Goal: Find specific page/section: Find specific page/section

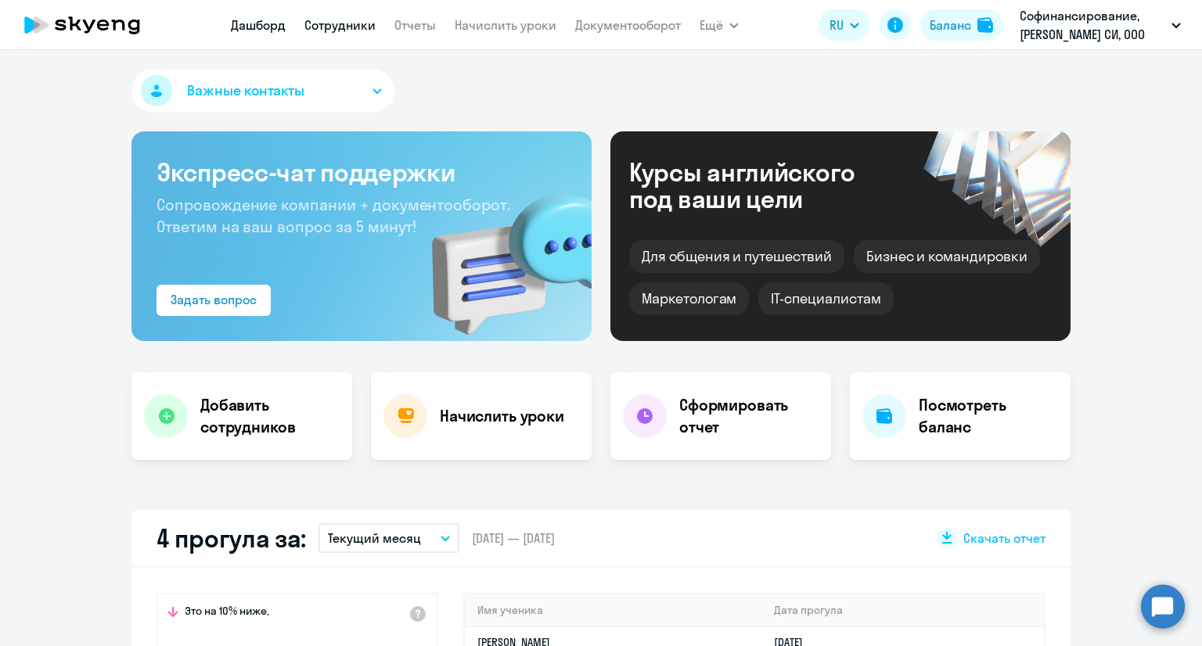
click at [348, 20] on link "Сотрудники" at bounding box center [339, 25] width 71 height 16
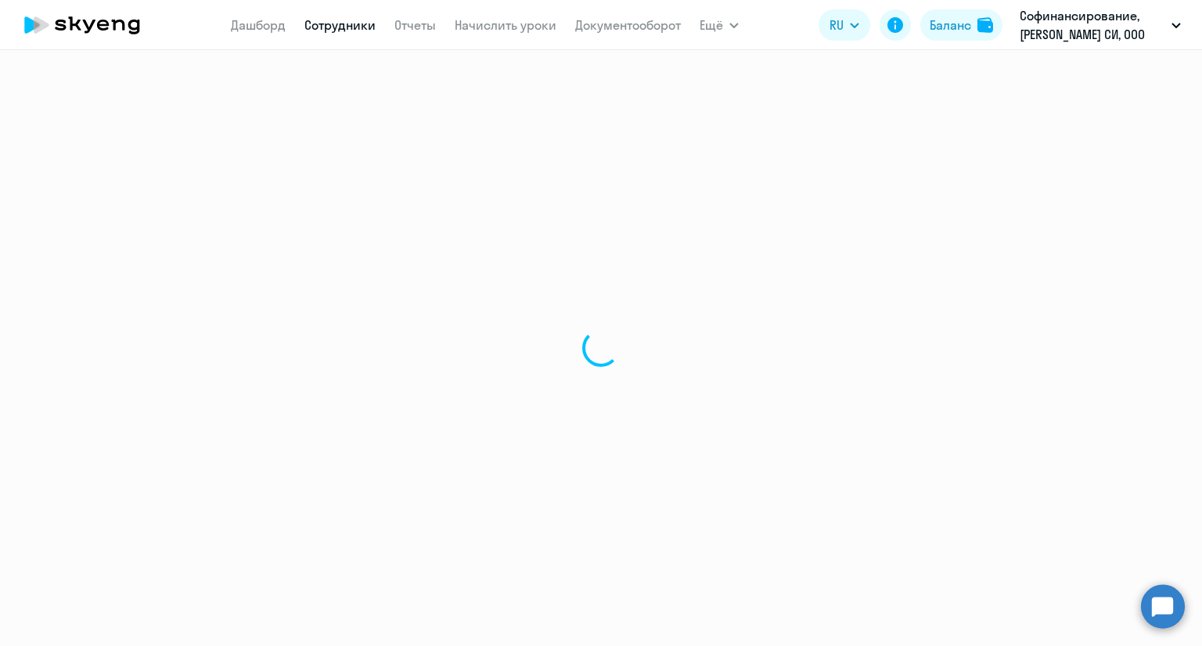
select select "30"
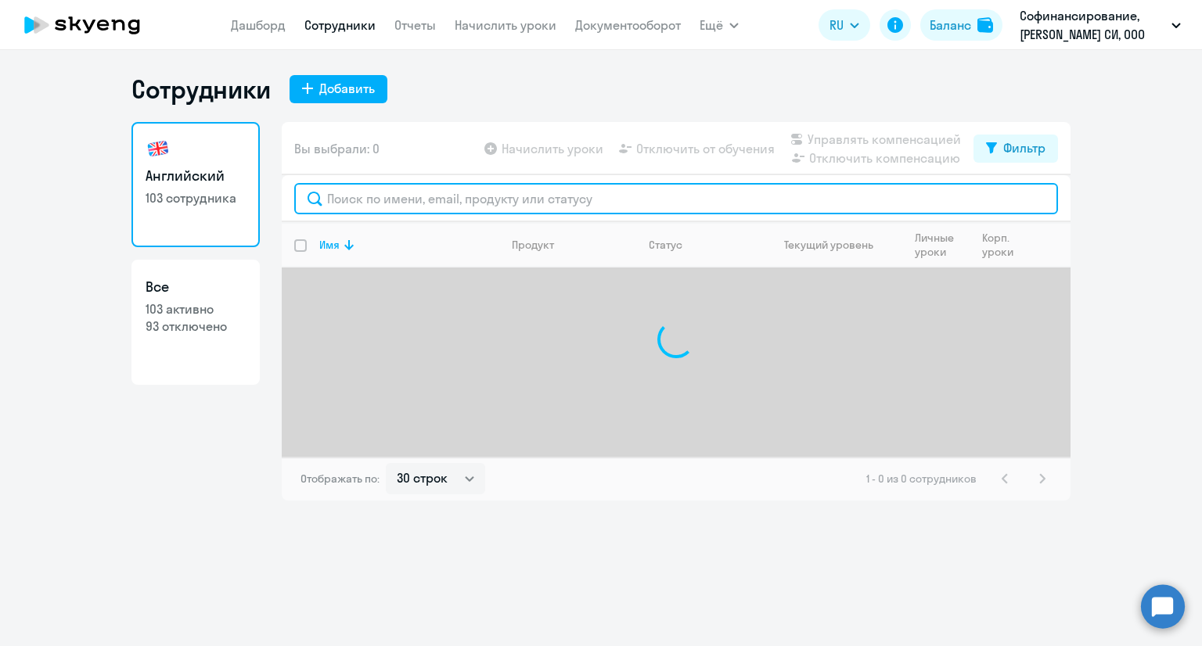
click at [387, 198] on input "text" at bounding box center [676, 198] width 764 height 31
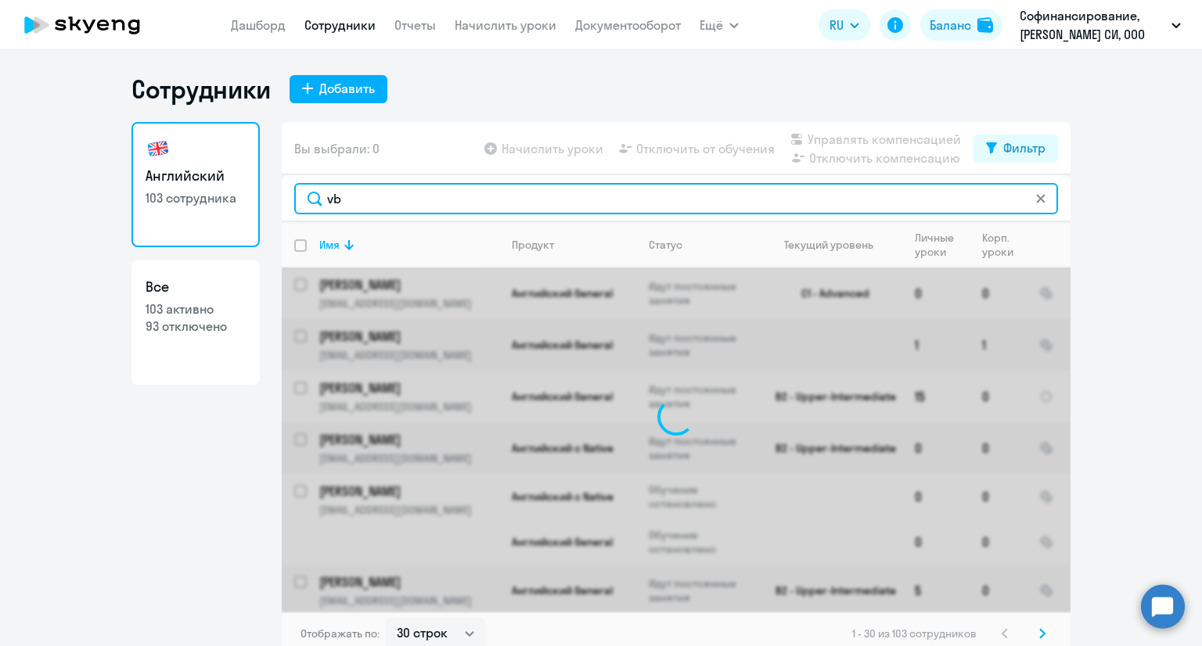
type input "v"
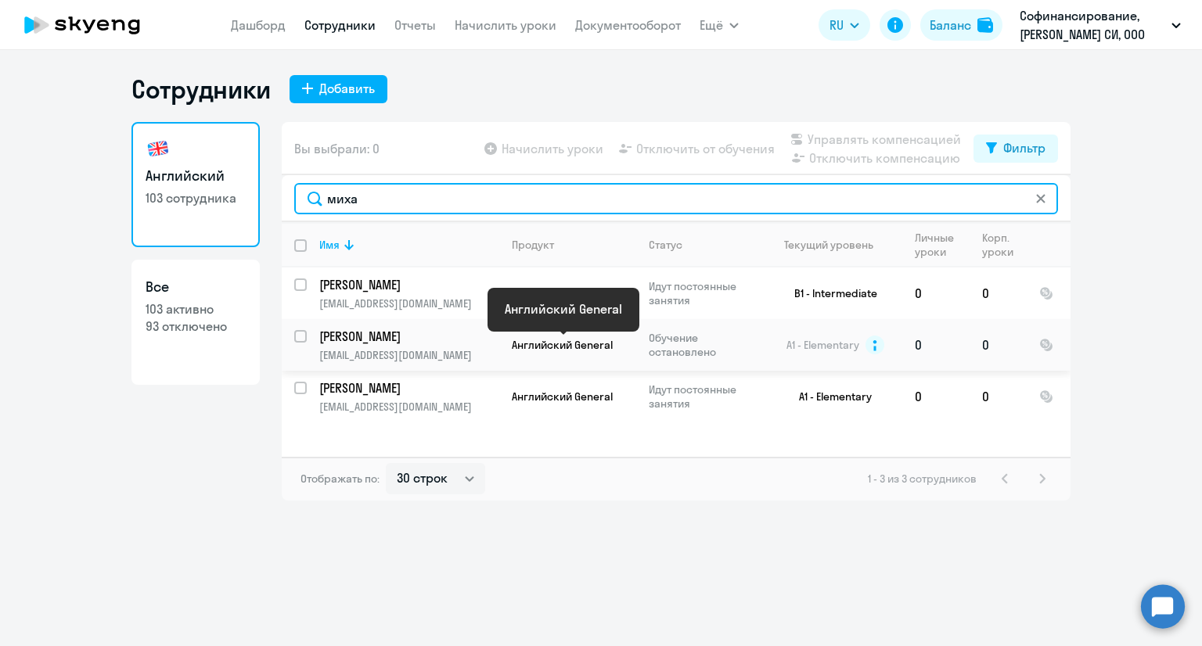
type input "миха"
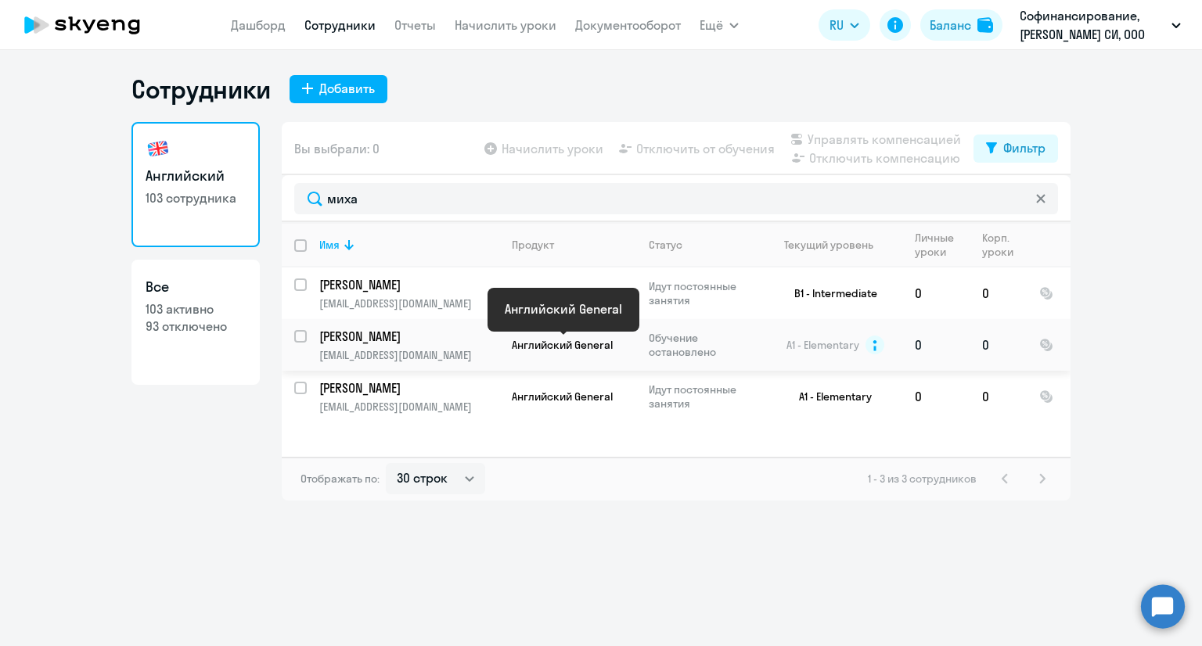
click at [516, 342] on span "Английский General" at bounding box center [562, 345] width 101 height 14
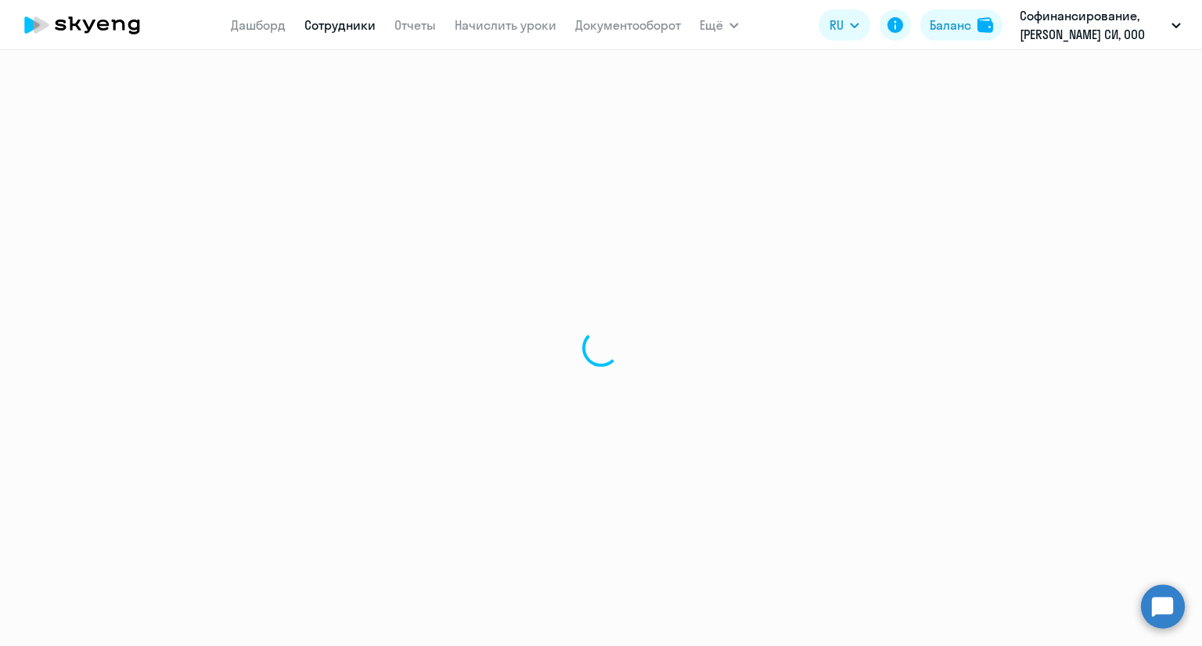
select select "english"
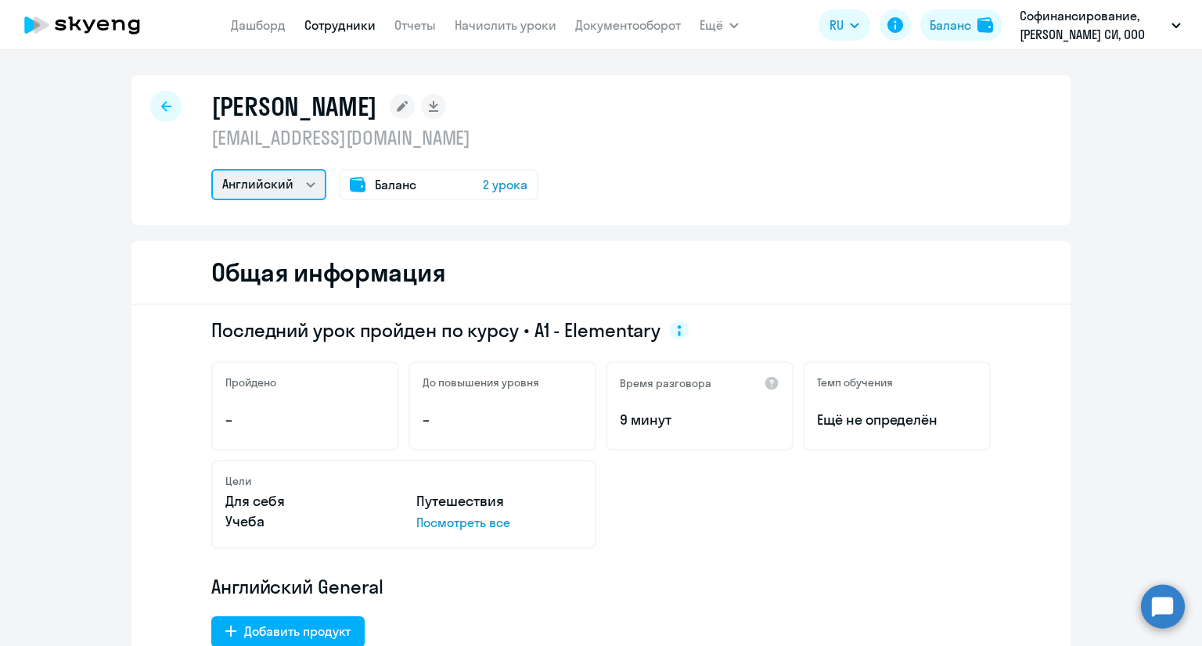
click at [310, 182] on select "Английский" at bounding box center [268, 184] width 115 height 31
click at [505, 182] on span "2 урока" at bounding box center [505, 184] width 45 height 19
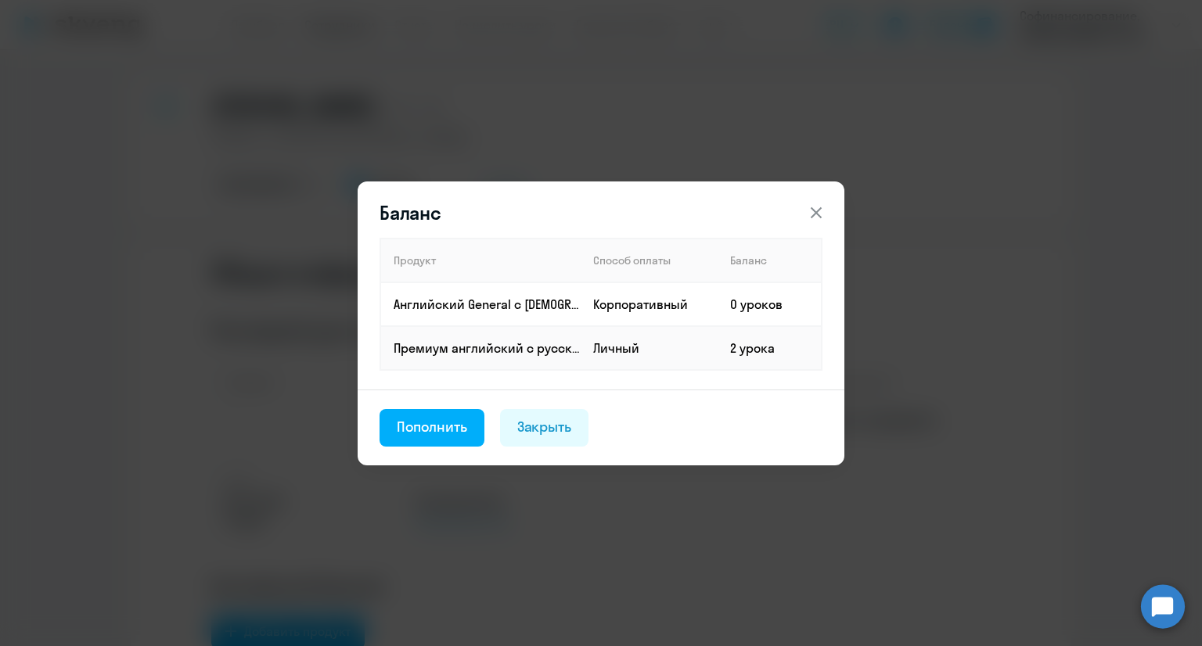
click at [815, 207] on icon at bounding box center [816, 212] width 19 height 19
